Goal: Task Accomplishment & Management: Manage account settings

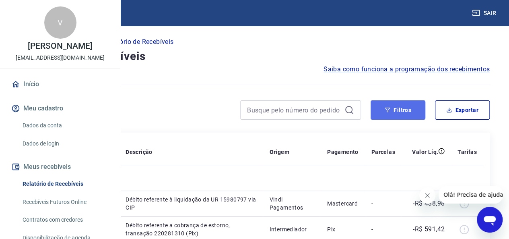
click at [383, 112] on button "Filtros" at bounding box center [398, 109] width 55 height 19
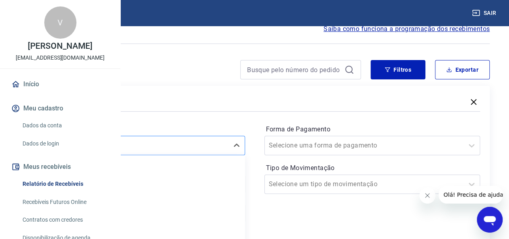
scroll to position [77, 0]
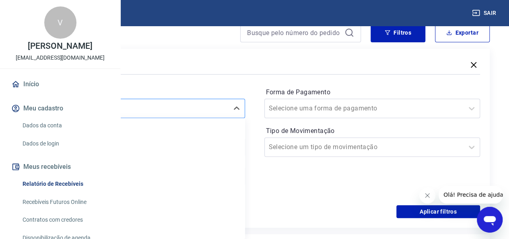
click at [208, 118] on div "option Hoje focused, 2 of 7. 7 results available. Use Up and Down to choose opt…" at bounding box center [137, 108] width 216 height 19
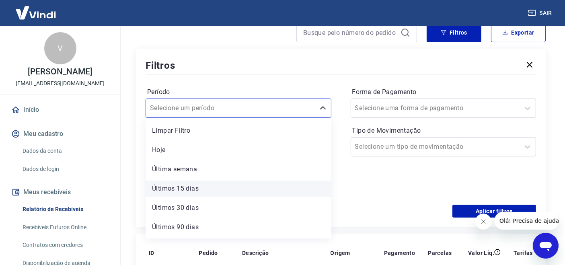
scroll to position [17, 0]
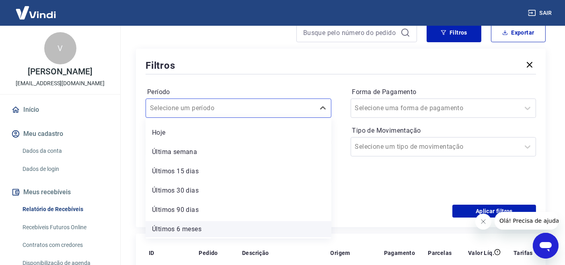
click at [197, 231] on div "Últimos 6 meses" at bounding box center [239, 229] width 186 height 16
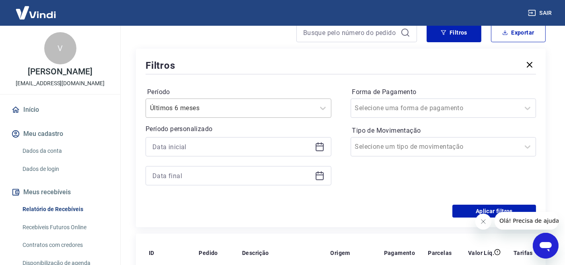
click at [308, 107] on div at bounding box center [230, 108] width 161 height 11
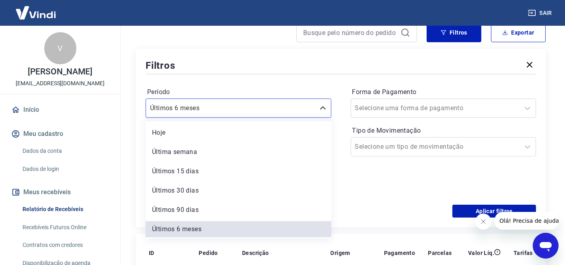
scroll to position [0, 0]
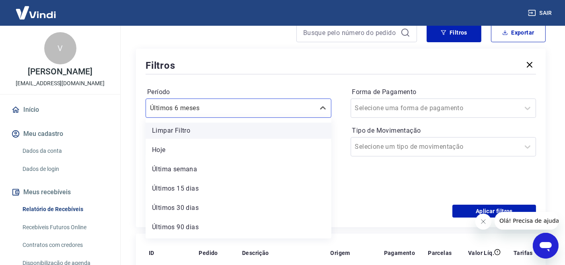
click at [208, 131] on div "Limpar Filtro" at bounding box center [239, 131] width 186 height 16
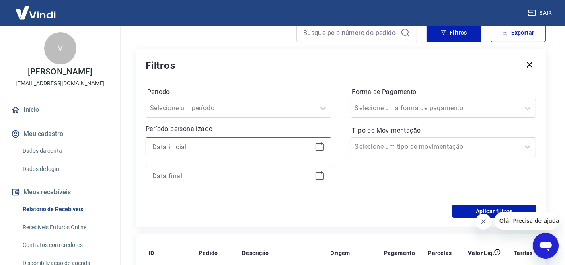
click at [198, 148] on input at bounding box center [231, 147] width 159 height 12
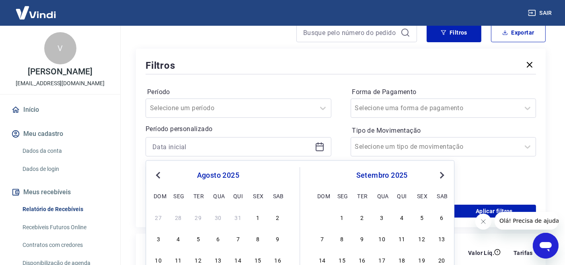
click at [159, 174] on span "Previous Month" at bounding box center [159, 174] width 0 height 9
click at [159, 175] on span "Previous Month" at bounding box center [159, 174] width 0 height 9
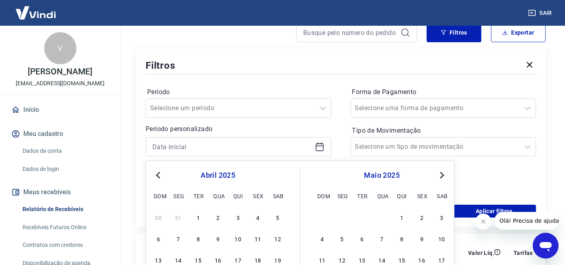
click at [159, 175] on span "Previous Month" at bounding box center [159, 174] width 0 height 9
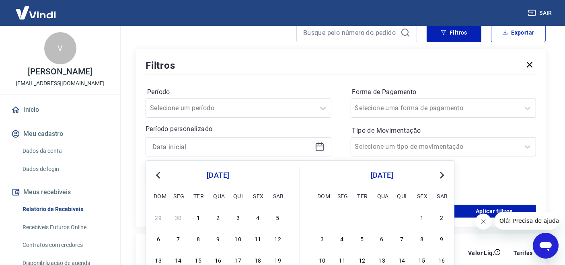
click at [159, 175] on span "Previous Month" at bounding box center [159, 174] width 0 height 9
click at [179, 216] on div "1" at bounding box center [178, 217] width 10 height 10
type input "[DATE]"
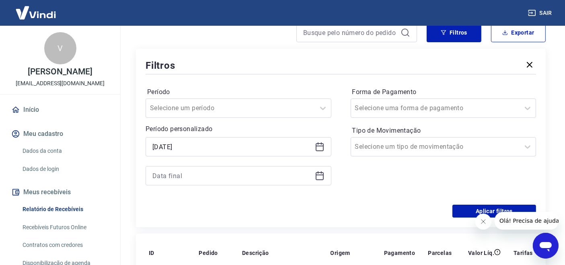
click at [316, 176] on icon at bounding box center [320, 176] width 8 height 8
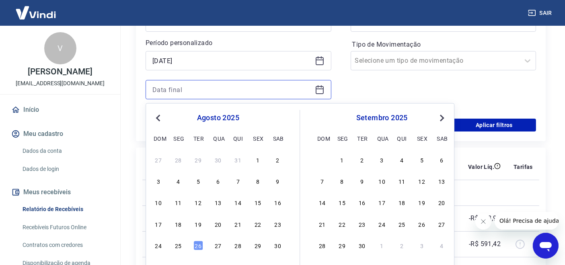
scroll to position [167, 0]
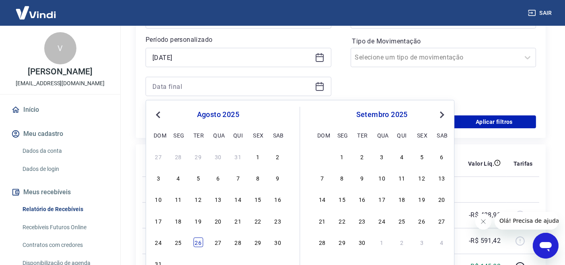
click at [196, 238] on div "26" at bounding box center [199, 243] width 10 height 10
type input "[DATE]"
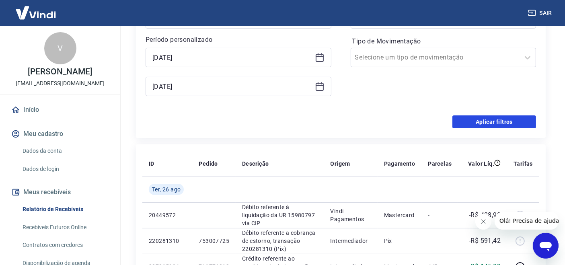
click at [492, 122] on button "Aplicar filtros" at bounding box center [495, 121] width 84 height 13
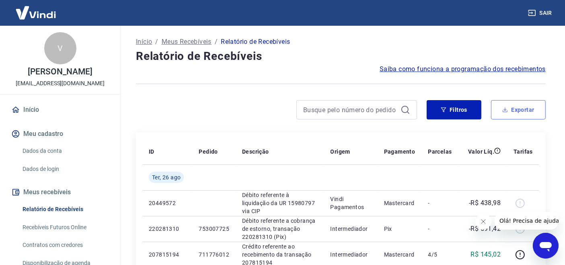
click at [504, 113] on button "Exportar" at bounding box center [518, 109] width 55 height 19
type input "[DATE]"
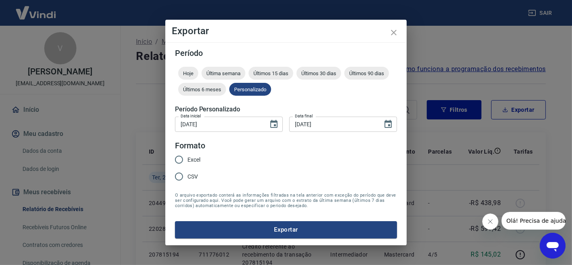
click at [182, 158] on input "Excel" at bounding box center [179, 159] width 17 height 17
radio input "true"
click at [259, 231] on button "Exportar" at bounding box center [286, 229] width 222 height 17
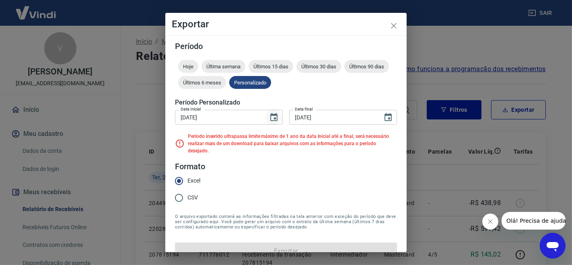
click at [269, 119] on icon "Choose date, selected date is 1 de jul de 2024" at bounding box center [274, 118] width 10 height 10
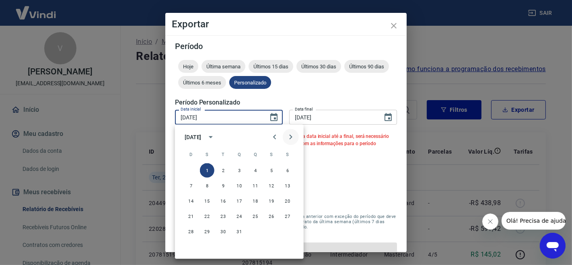
click at [288, 138] on icon "Next month" at bounding box center [291, 137] width 10 height 10
click at [220, 169] on button "1" at bounding box center [223, 170] width 14 height 14
type input "[DATE]"
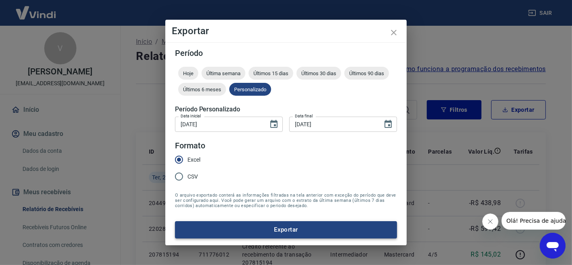
click at [257, 227] on button "Exportar" at bounding box center [286, 229] width 222 height 17
